Goal: Browse casually: Explore the website without a specific task or goal

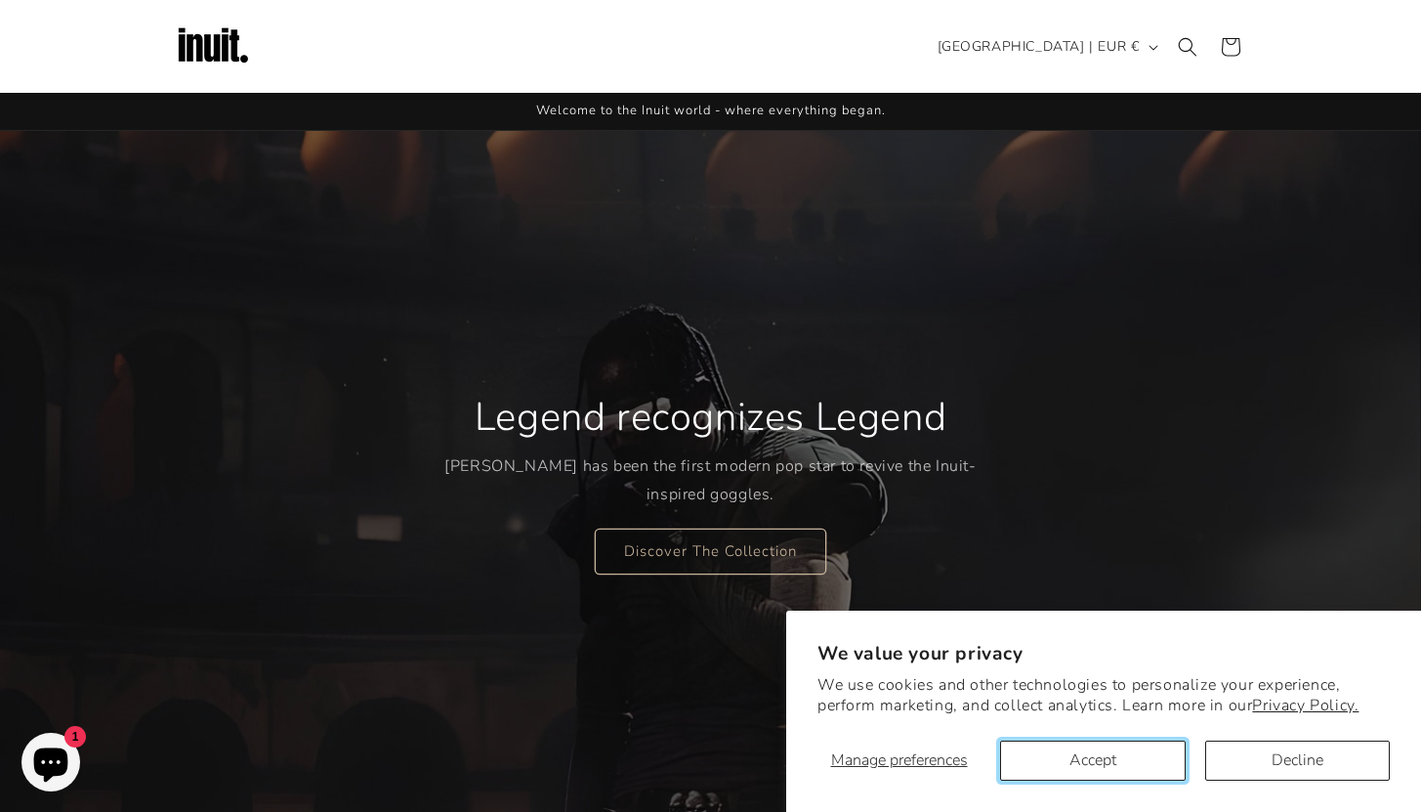
click at [1119, 761] on button "Accept" at bounding box center [1092, 760] width 185 height 40
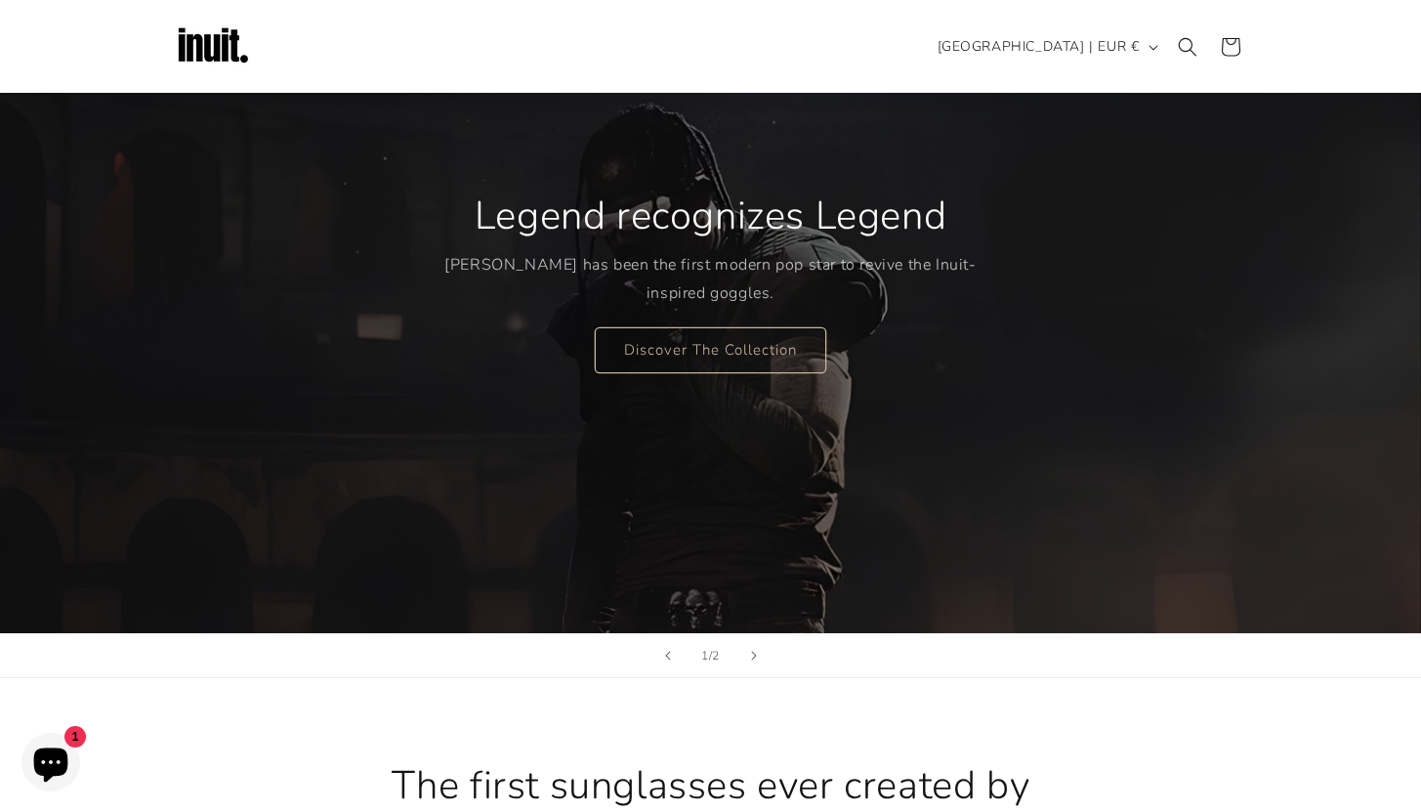
scroll to position [200, 0]
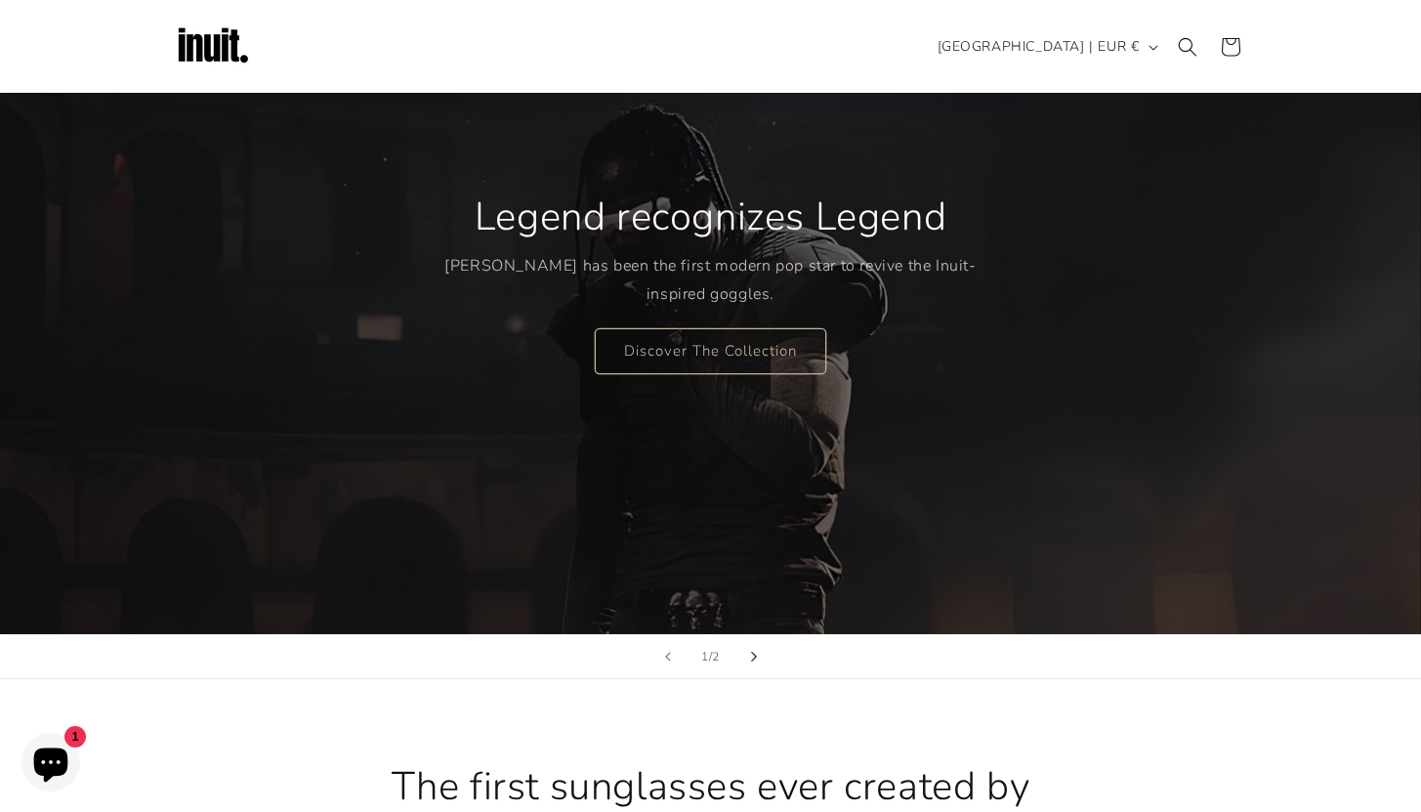
click at [751, 660] on icon "Next slide" at bounding box center [754, 656] width 6 height 10
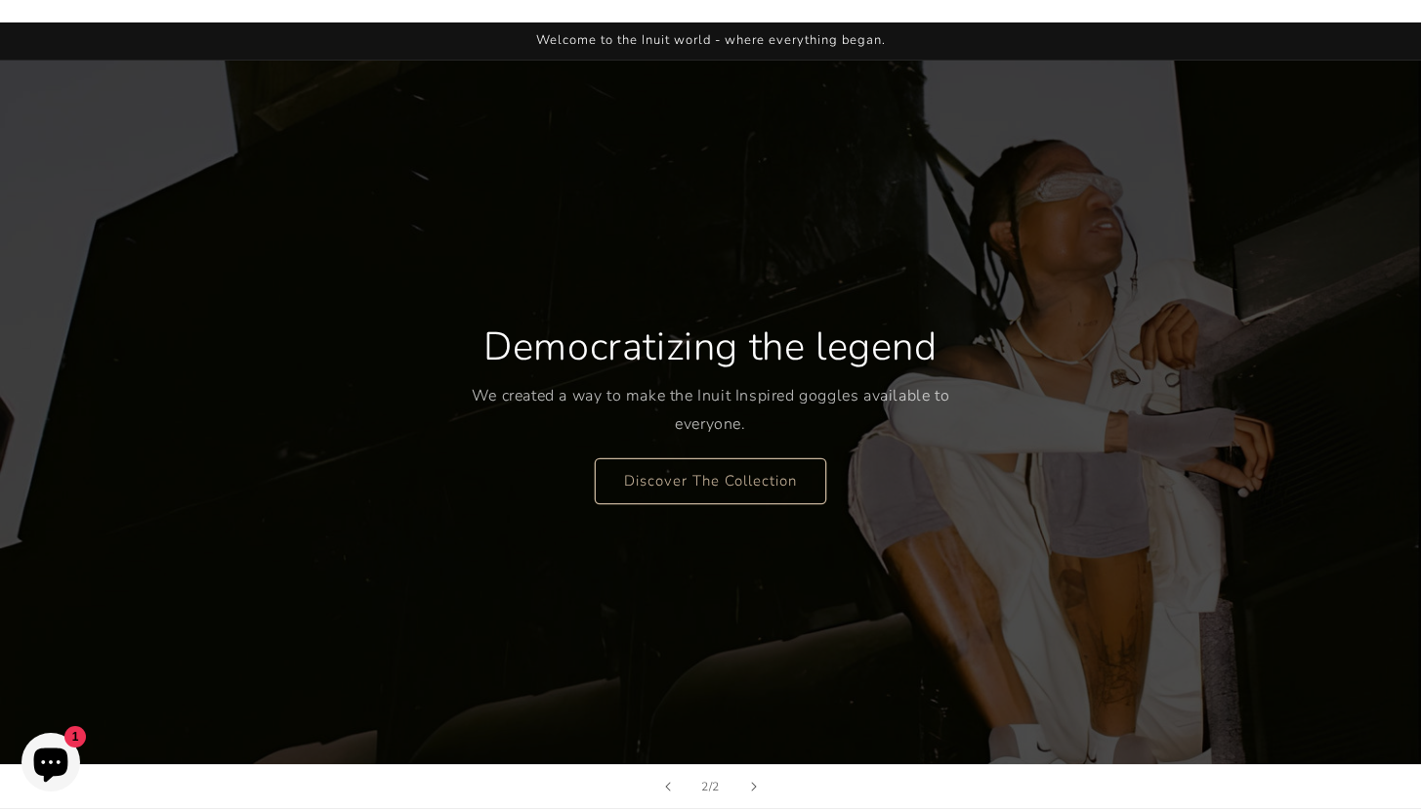
scroll to position [0, 0]
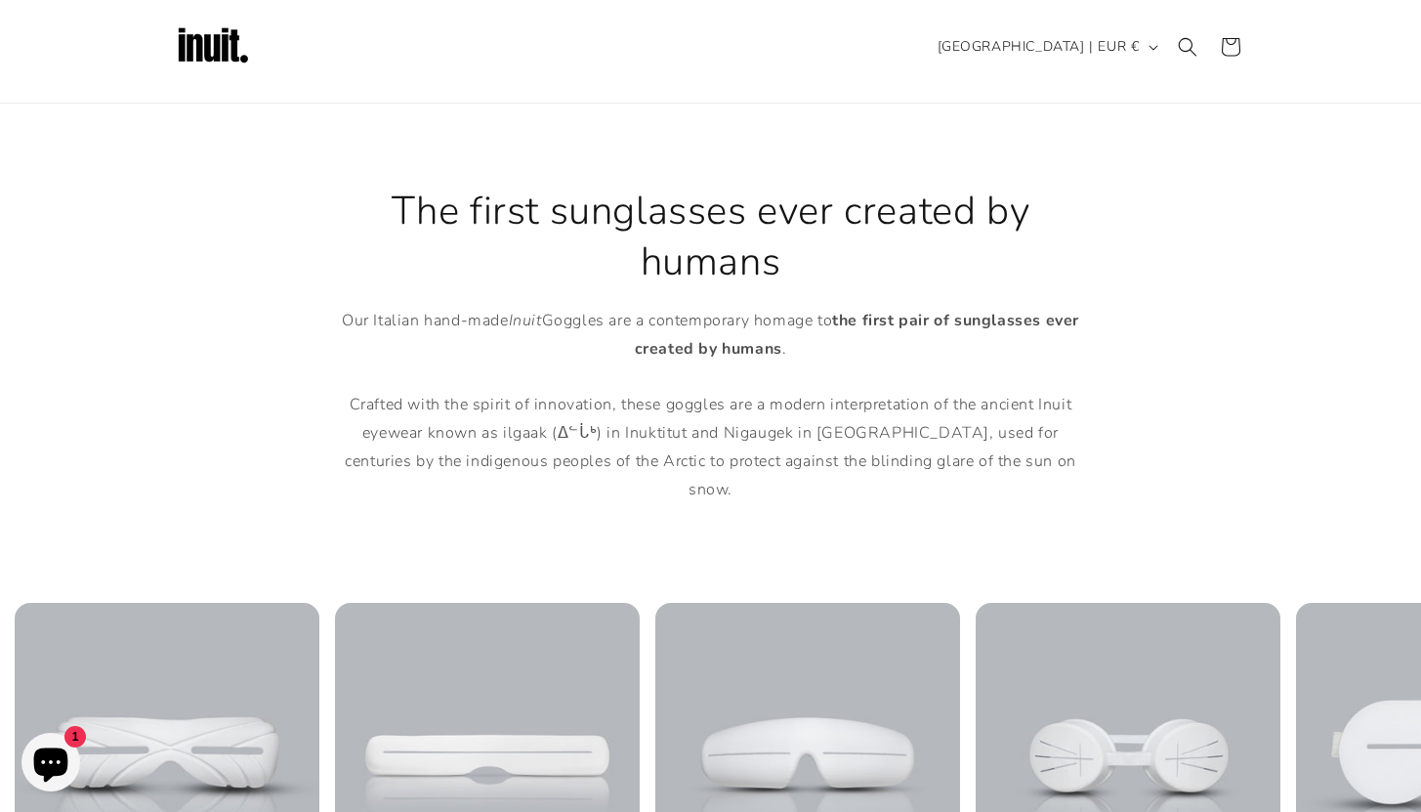
scroll to position [758, 0]
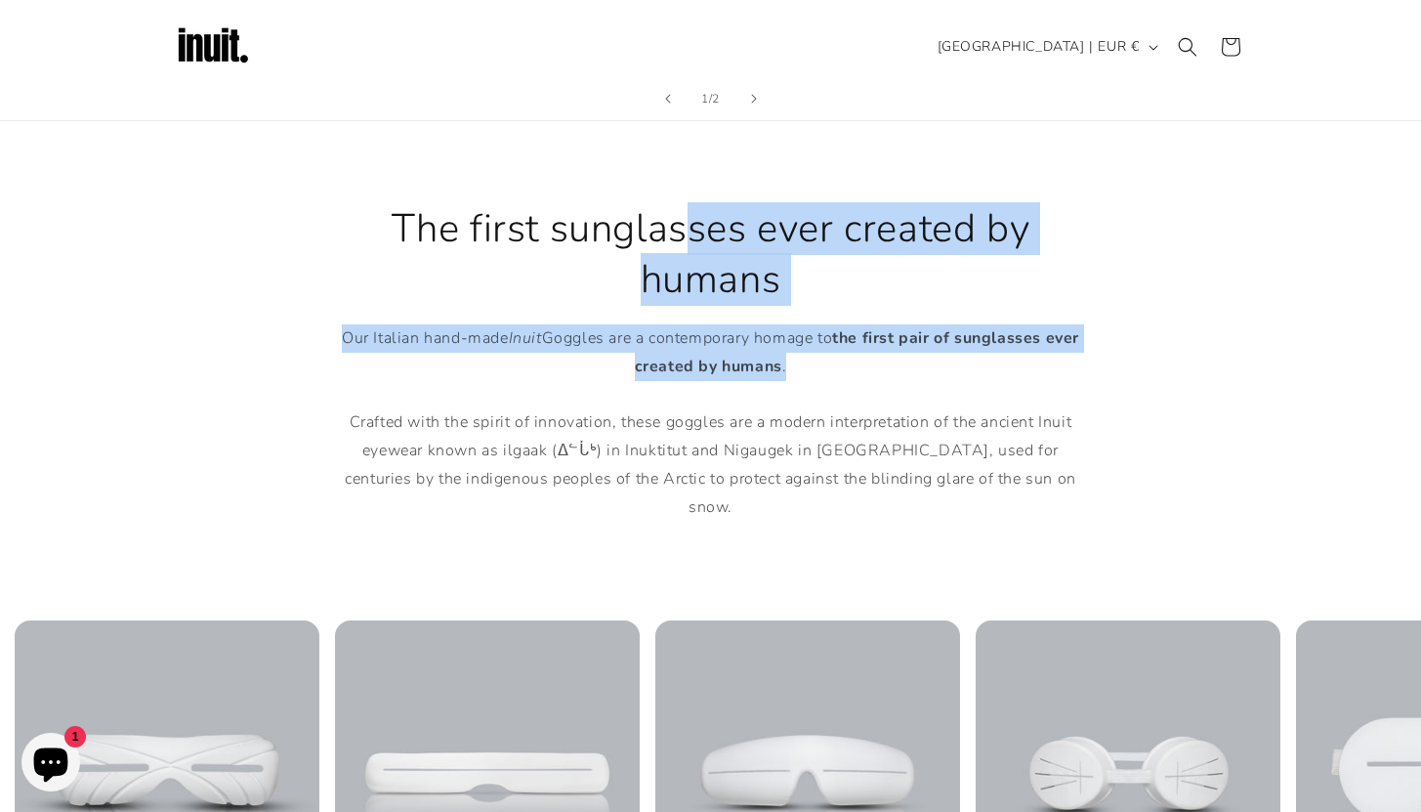
drag, startPoint x: 401, startPoint y: 230, endPoint x: 829, endPoint y: 363, distance: 448.2
click at [829, 363] on div "The first sunglasses ever created by humans Our Italian hand-made Inuit Goggles…" at bounding box center [711, 362] width 762 height 318
copy div "The first sunglasses ever created by humans Our Italian hand-made Inuit Goggles…"
